Goal: Information Seeking & Learning: Learn about a topic

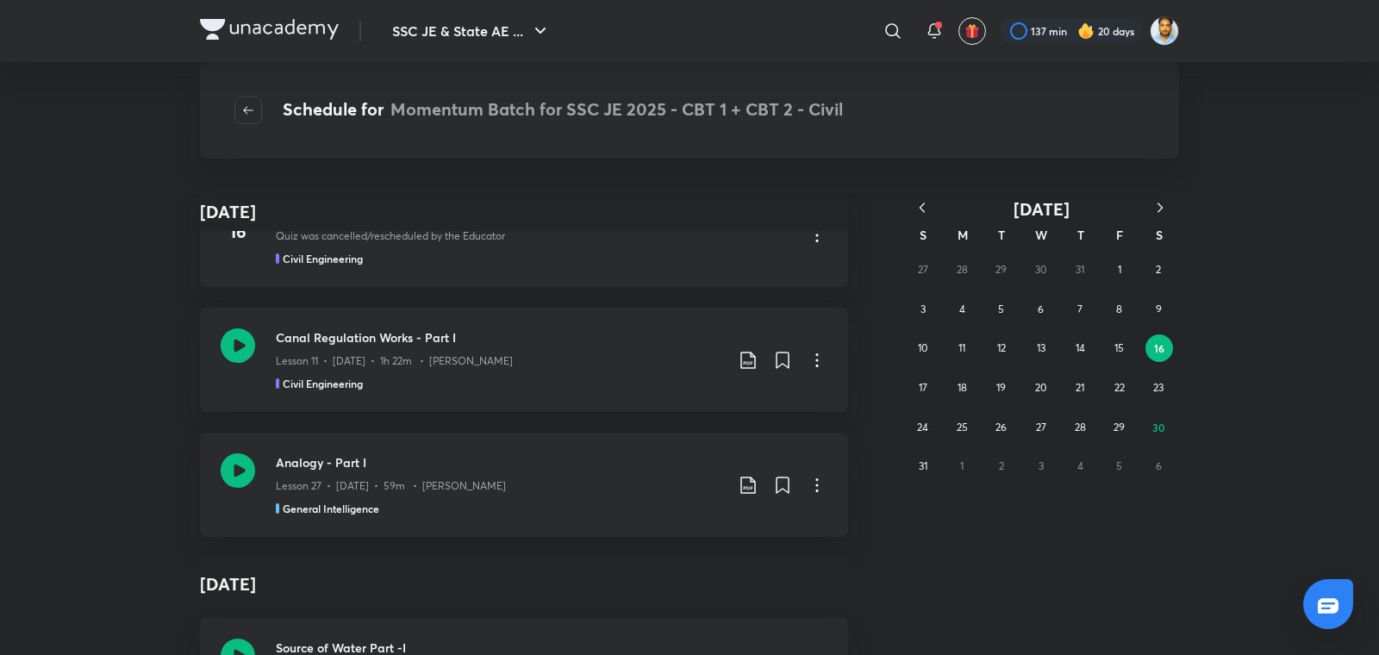
scroll to position [315, 0]
click at [296, 371] on div "Canal Regulation Works - Part I Lesson 11 • [DATE] • 1h 22m • [PERSON_NAME] Civ…" at bounding box center [500, 359] width 448 height 63
